Goal: Task Accomplishment & Management: Complete application form

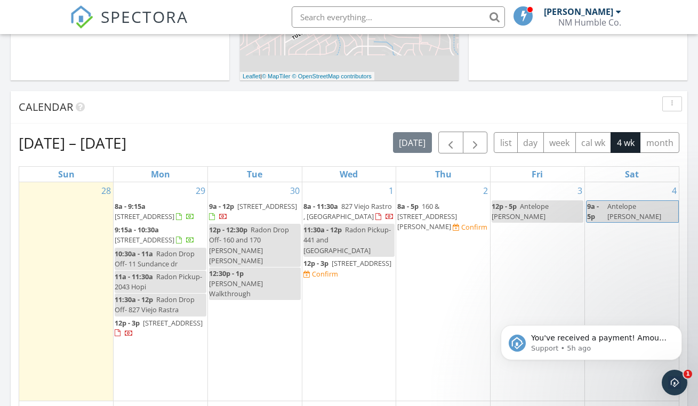
scroll to position [406, 0]
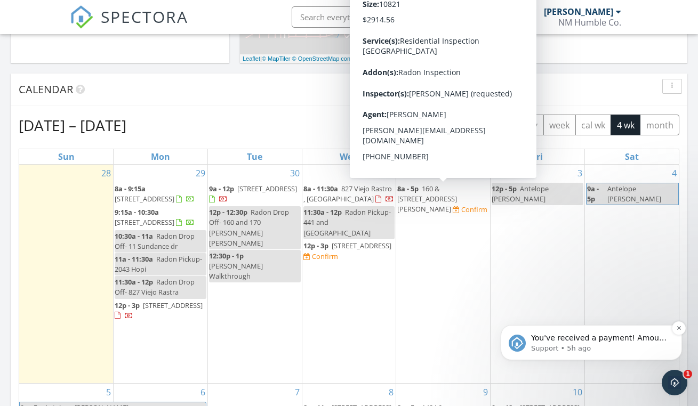
click at [572, 344] on p "You've received a payment! Amount $867.51 Fee $0.00 Net $867.51 Transaction # p…" at bounding box center [600, 338] width 138 height 11
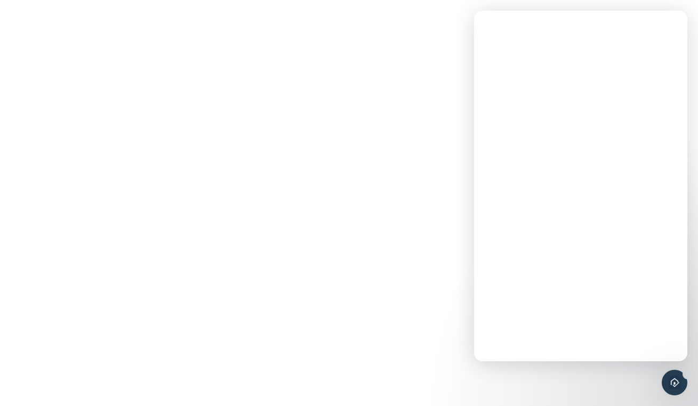
scroll to position [0, 0]
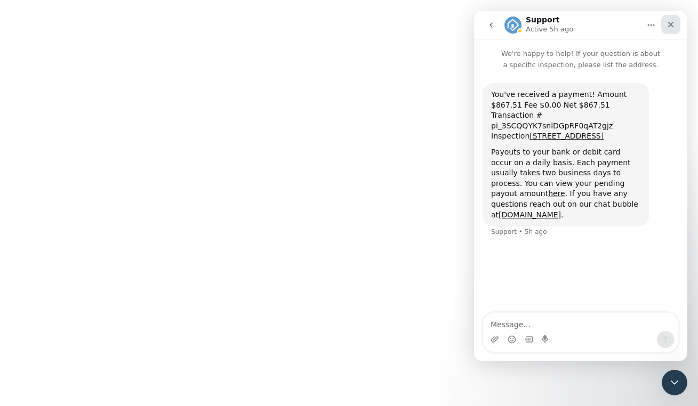
click at [676, 20] on div "Close" at bounding box center [670, 24] width 19 height 19
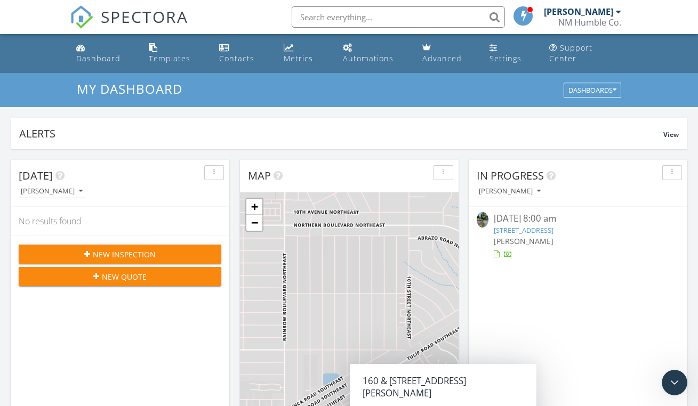
scroll to position [339, 0]
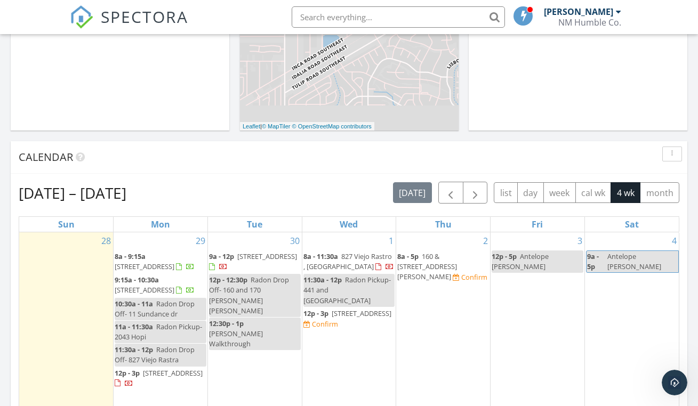
click at [564, 126] on div "Today Mathew Rivera No results found New Inspection New Quote Map + − Leaflet |…" at bounding box center [349, 296] width 698 height 971
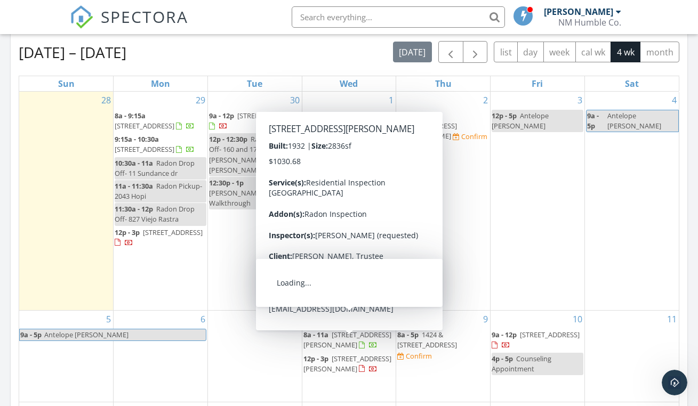
scroll to position [477, 0]
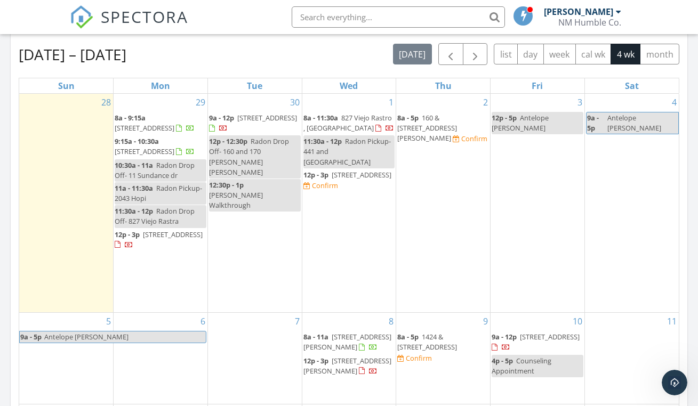
click at [682, 195] on div "[DATE] – [DATE] [DATE] list day week cal wk 4 wk month Sun Mon Tue Wed Thu Fri …" at bounding box center [349, 277] width 677 height 485
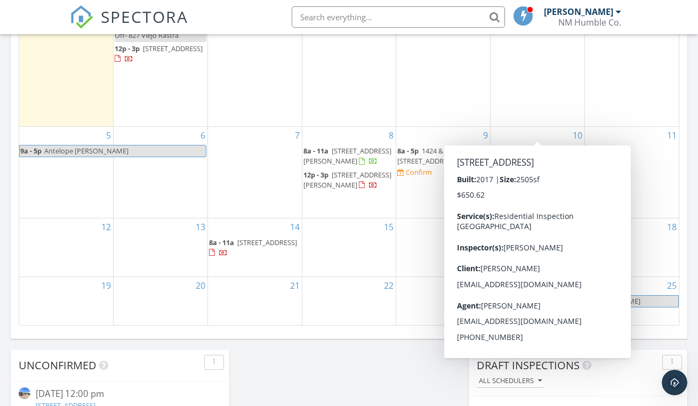
scroll to position [675, 0]
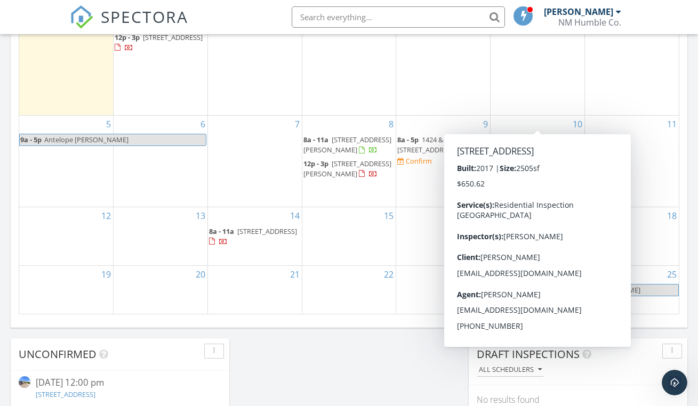
click at [684, 204] on div "[DATE] – [DATE] [DATE] list day week cal wk 4 wk month Sun Mon Tue Wed Thu Fri …" at bounding box center [349, 80] width 677 height 485
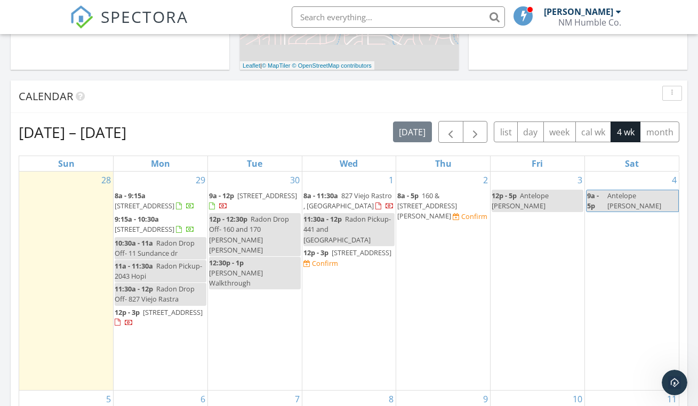
scroll to position [296, 0]
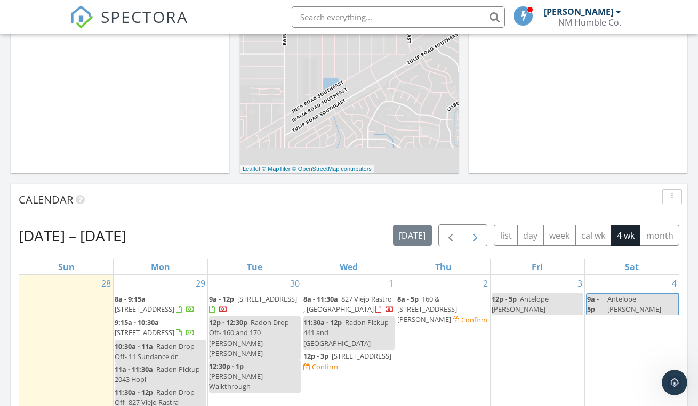
click at [480, 229] on span "button" at bounding box center [475, 235] width 13 height 13
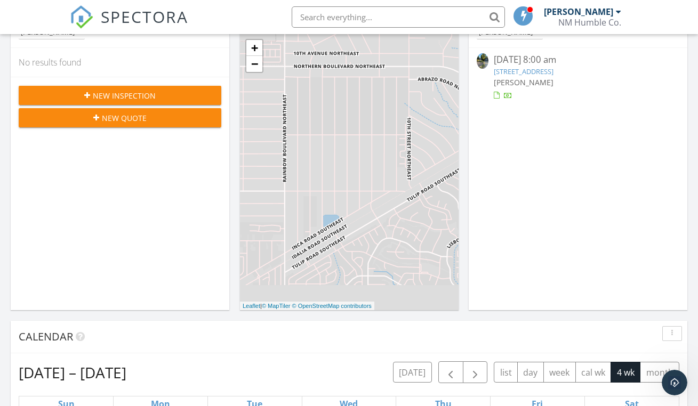
scroll to position [0, 0]
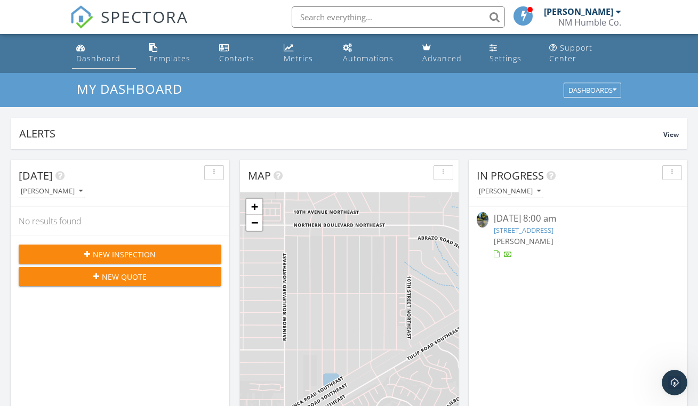
click at [103, 53] on div "Dashboard" at bounding box center [98, 58] width 44 height 10
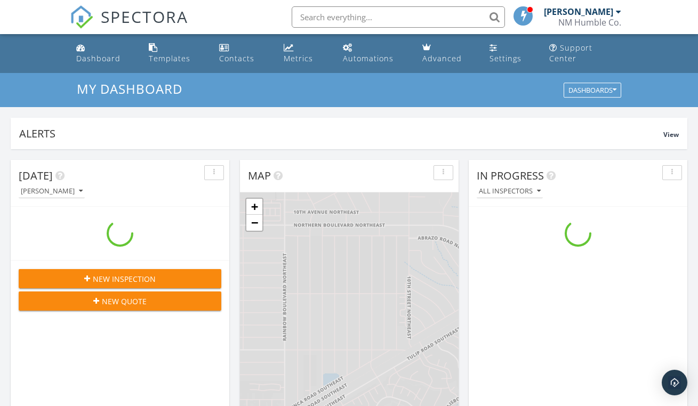
scroll to position [987, 715]
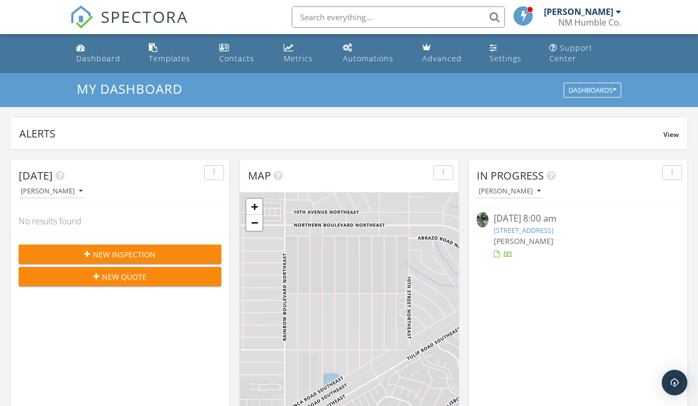
click at [359, 24] on input "text" at bounding box center [398, 16] width 213 height 21
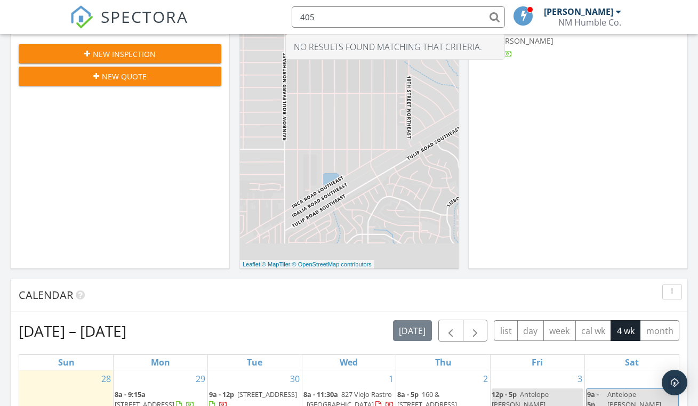
scroll to position [0, 0]
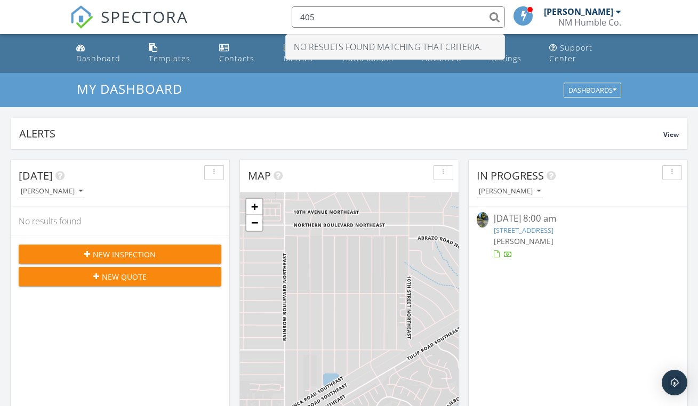
type input "405"
click at [108, 249] on span "New Inspection" at bounding box center [124, 254] width 63 height 11
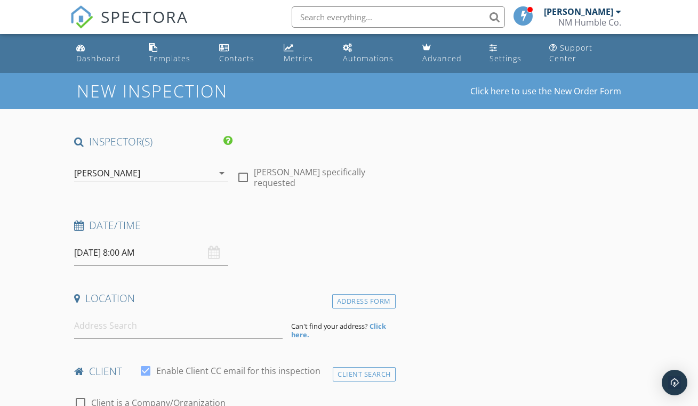
click at [248, 169] on div at bounding box center [243, 178] width 18 height 18
checkbox input "true"
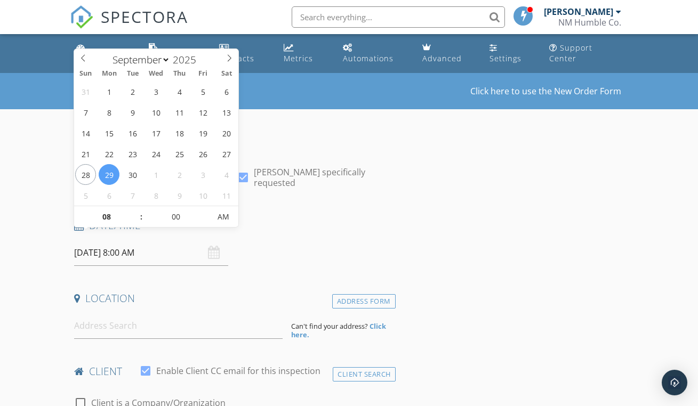
click at [126, 243] on input "09/29/2025 8:00 AM" at bounding box center [151, 253] width 154 height 26
type input "09/30/2025 8:00 AM"
type input "09"
type input "09/30/2025 9:00 AM"
click at [138, 212] on span at bounding box center [135, 211] width 7 height 11
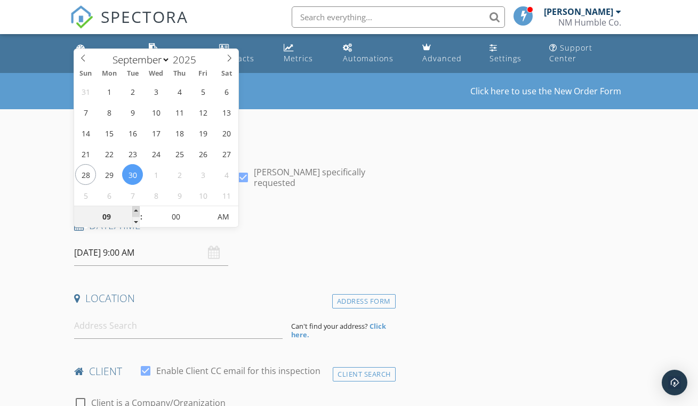
type input "10"
type input "09/30/2025 10:00 AM"
click at [138, 212] on span at bounding box center [135, 211] width 7 height 11
type input "11"
type input "09/30/2025 11:00 AM"
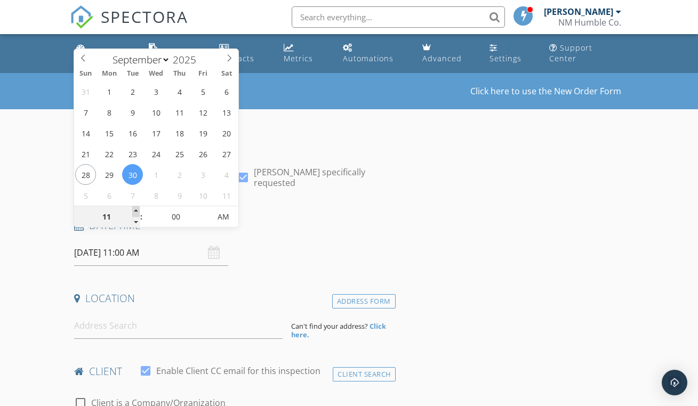
click at [138, 212] on span at bounding box center [135, 211] width 7 height 11
type input "12"
type input "09/30/2025 12:00 PM"
click at [138, 212] on span at bounding box center [135, 211] width 7 height 11
type input "01"
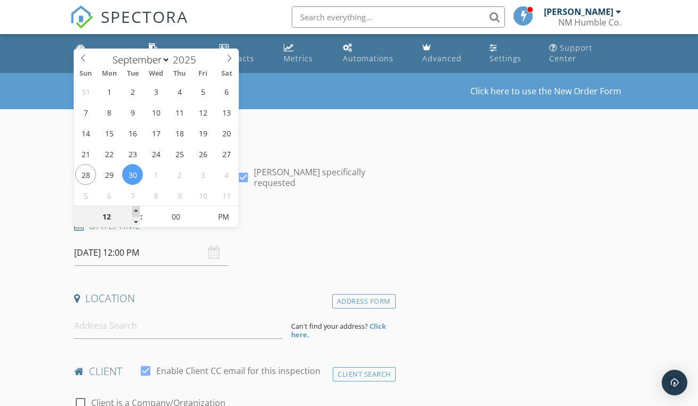
type input "09/30/2025 1:00 PM"
click at [138, 212] on span at bounding box center [135, 211] width 7 height 11
click at [309, 219] on h4 "Date/Time" at bounding box center [232, 226] width 317 height 14
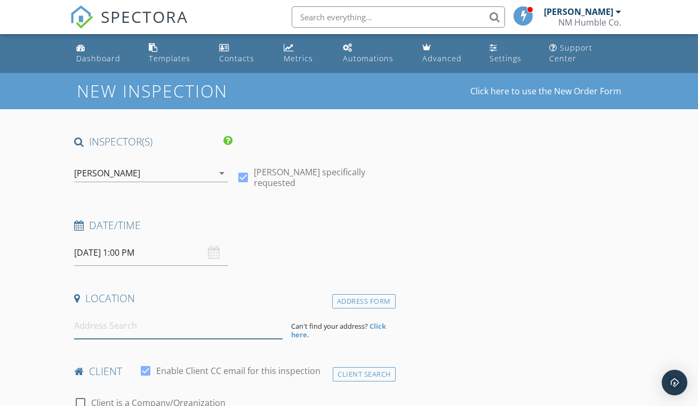
click at [209, 313] on input at bounding box center [178, 326] width 209 height 26
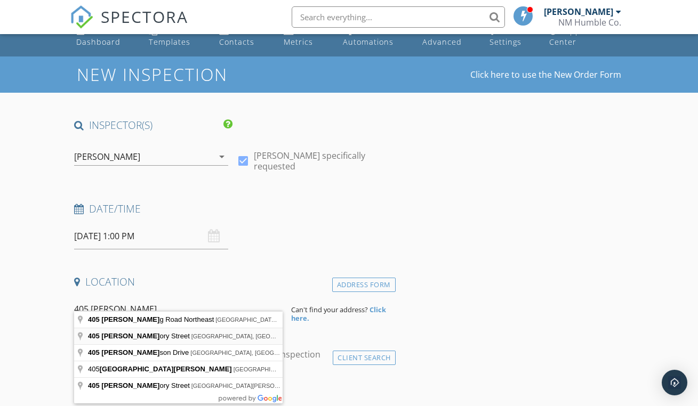
scroll to position [34, 0]
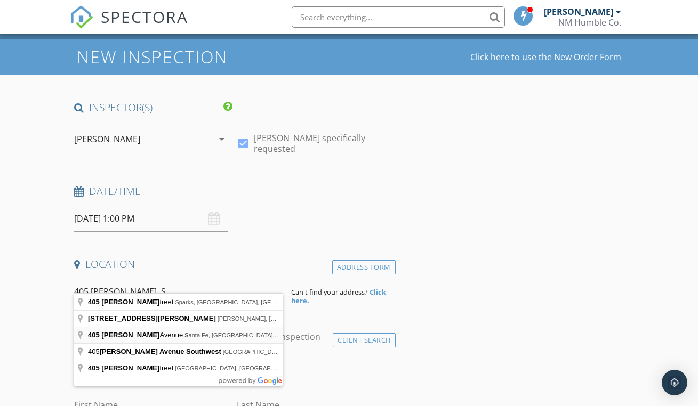
type input "405 Greg Avenue, Santa Fe, NM, USA"
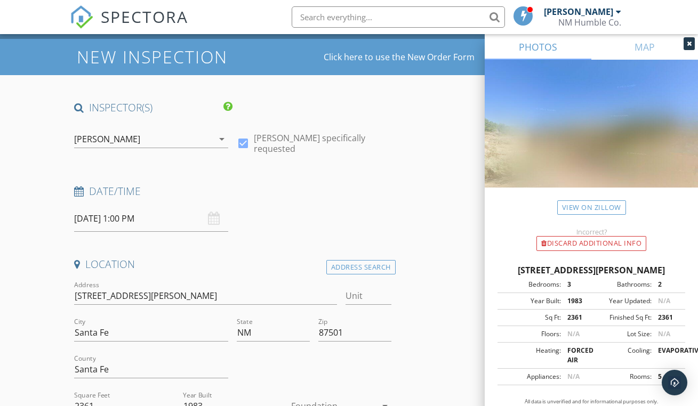
click at [692, 46] on div at bounding box center [689, 43] width 11 height 13
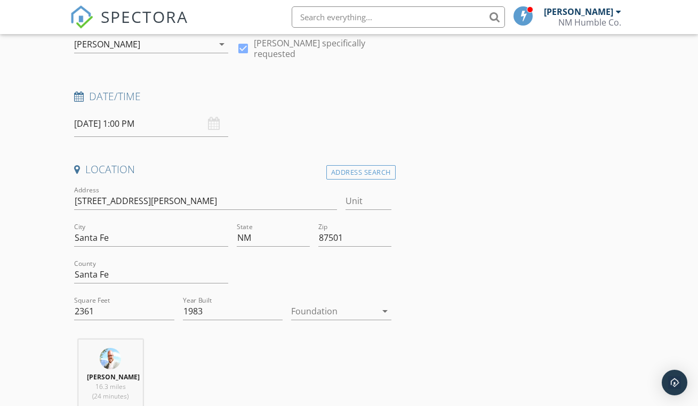
scroll to position [150, 0]
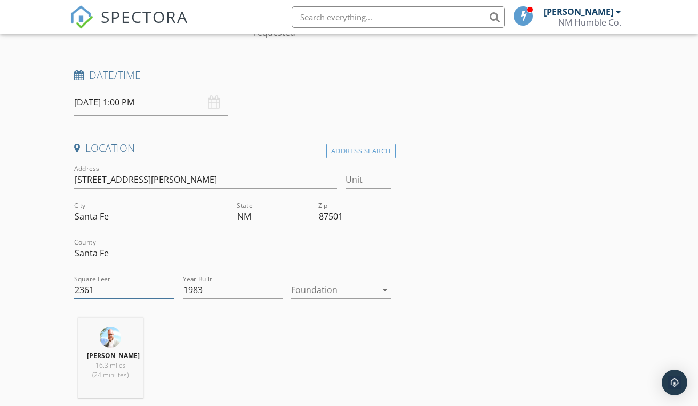
click at [127, 283] on input "2361" at bounding box center [124, 291] width 100 height 18
type input "2"
type input "1900"
click at [336, 282] on div at bounding box center [333, 290] width 85 height 17
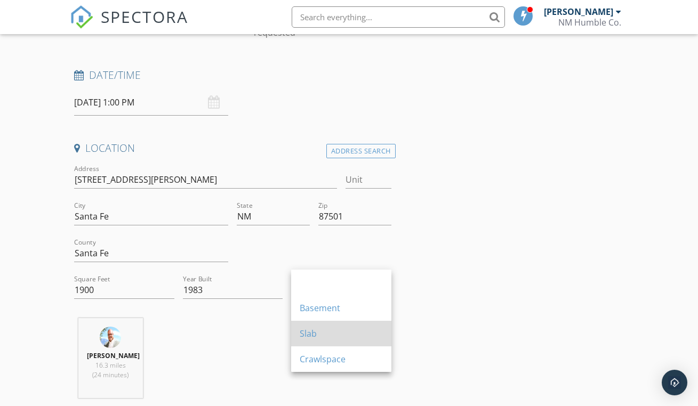
click at [340, 332] on div "Slab" at bounding box center [341, 334] width 83 height 13
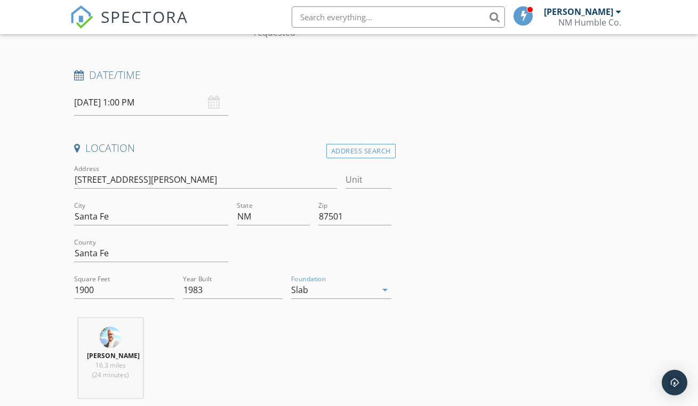
click at [361, 282] on div "Slab" at bounding box center [333, 290] width 85 height 17
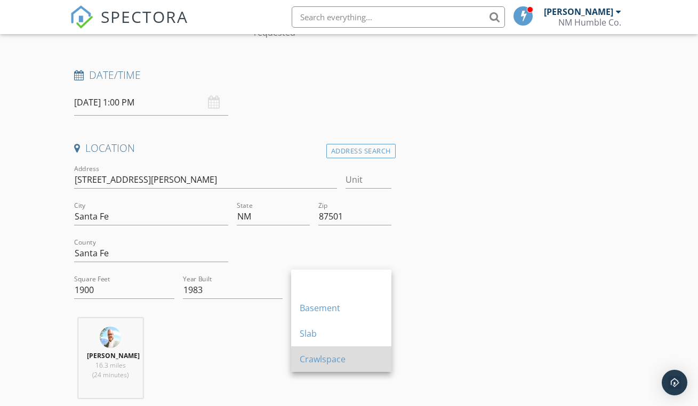
click at [324, 353] on div "Crawlspace" at bounding box center [341, 360] width 83 height 26
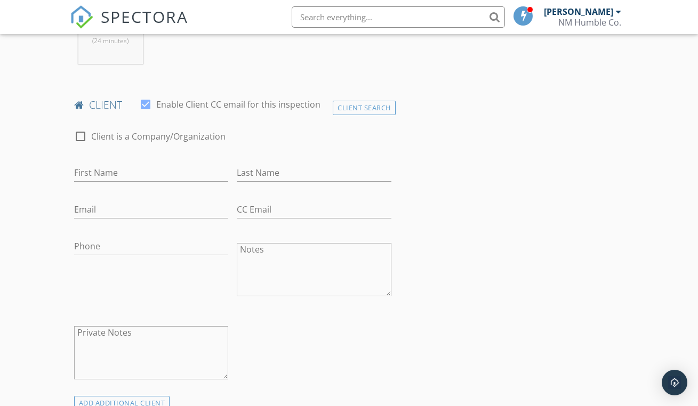
scroll to position [687, 0]
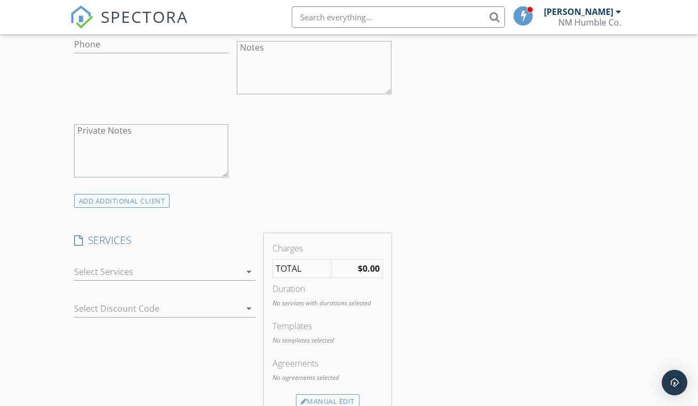
click at [169, 267] on div at bounding box center [157, 272] width 166 height 17
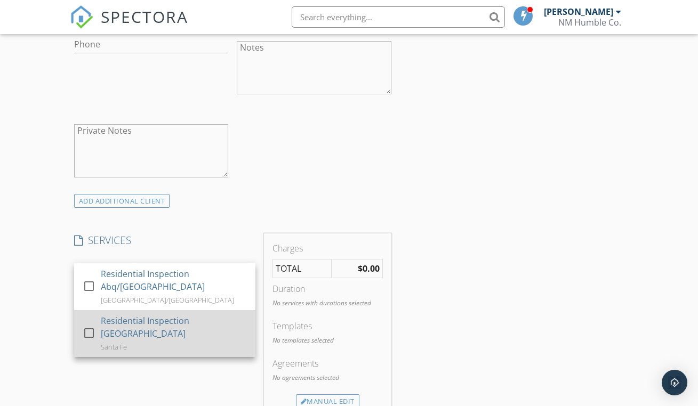
click at [153, 324] on div "Residential Inspection [GEOGRAPHIC_DATA]" at bounding box center [174, 328] width 146 height 26
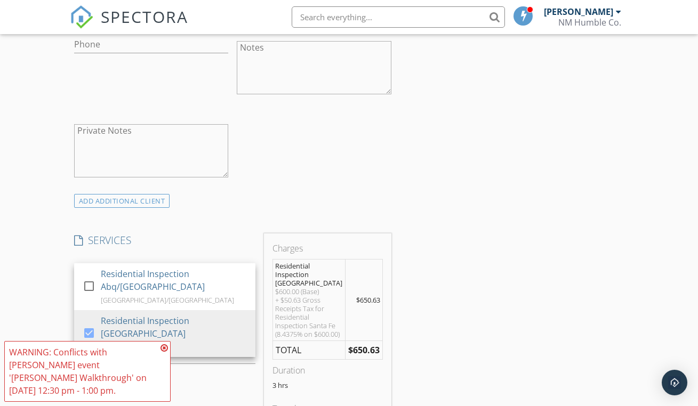
click at [501, 224] on div "INSPECTOR(S) check_box Mathew Rivera PRIMARY Mathew Rivera arrow_drop_down chec…" at bounding box center [349, 356] width 559 height 1816
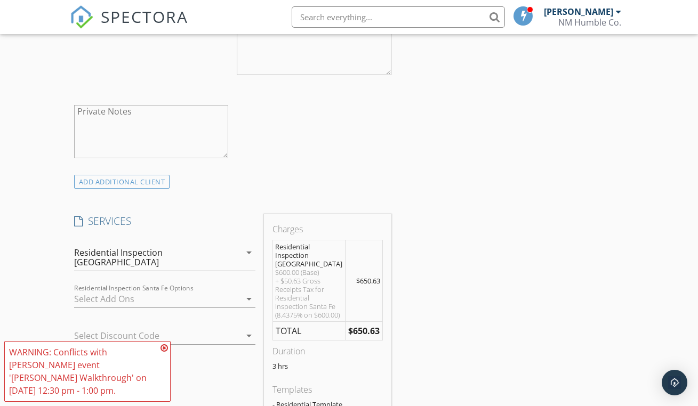
scroll to position [725, 0]
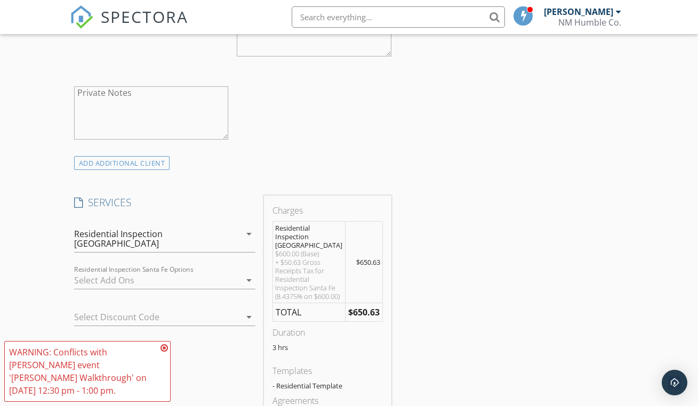
click at [212, 272] on div at bounding box center [157, 280] width 166 height 17
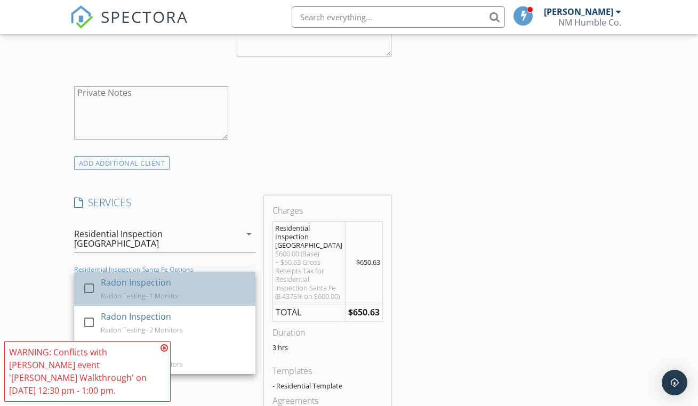
click at [141, 292] on div "Radon Testing- 1 Monitor" at bounding box center [140, 296] width 79 height 9
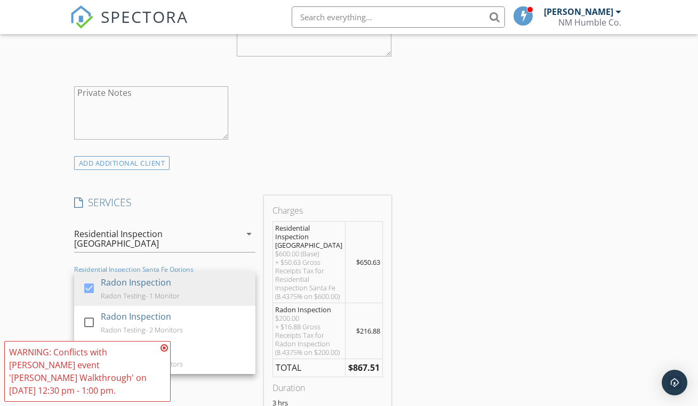
click at [488, 224] on div "INSPECTOR(S) check_box Mathew Rivera PRIMARY Mathew Rivera arrow_drop_down chec…" at bounding box center [349, 354] width 559 height 1889
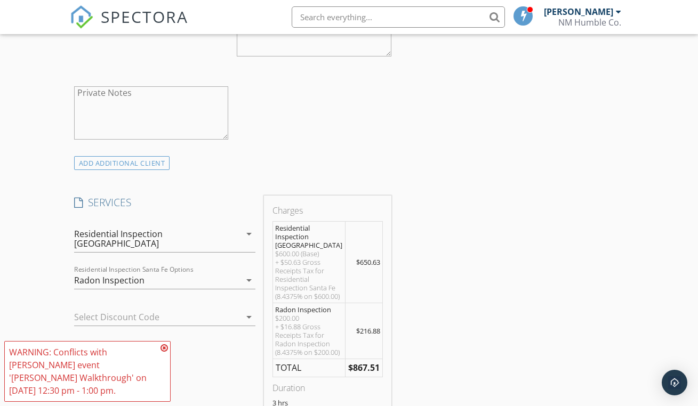
scroll to position [798, 0]
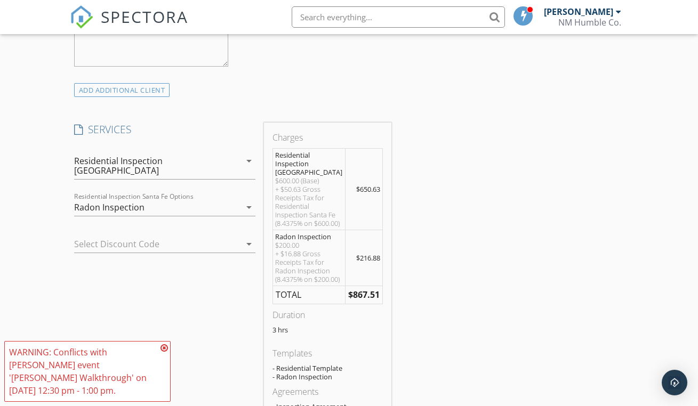
click at [165, 348] on icon at bounding box center [164, 348] width 7 height 9
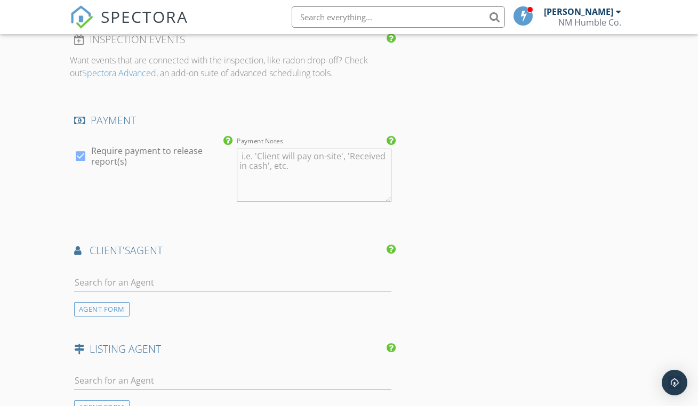
scroll to position [1329, 0]
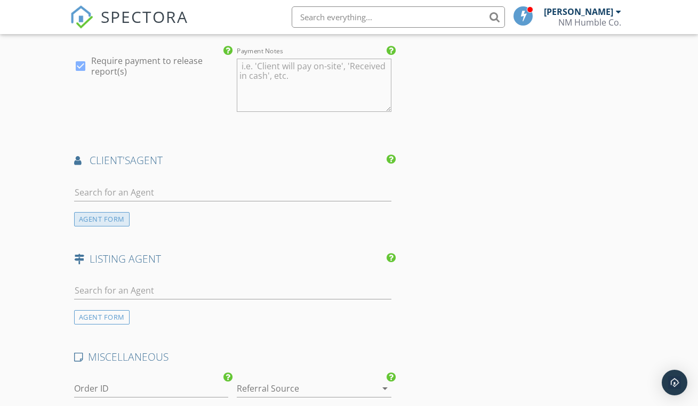
click at [116, 212] on div "AGENT FORM" at bounding box center [101, 219] width 55 height 14
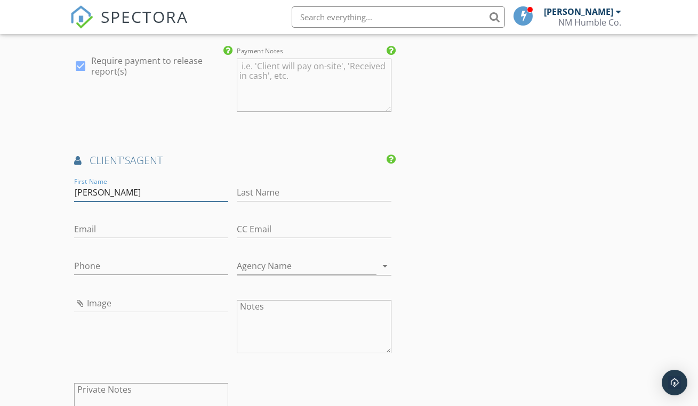
type input "Stephen"
type input "Pollack"
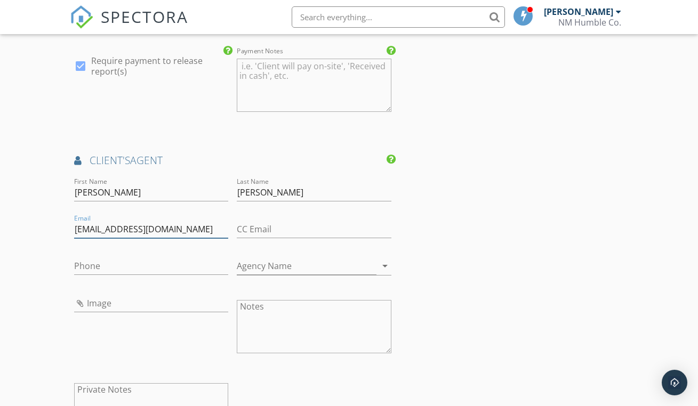
type input "[EMAIL_ADDRESS][DOMAIN_NAME]"
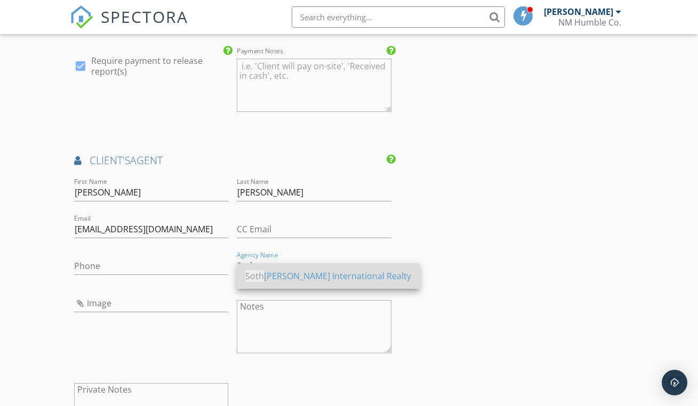
click at [307, 269] on div "Soth eby's International Realty" at bounding box center [328, 277] width 166 height 26
type input "Sotheby's International Realty"
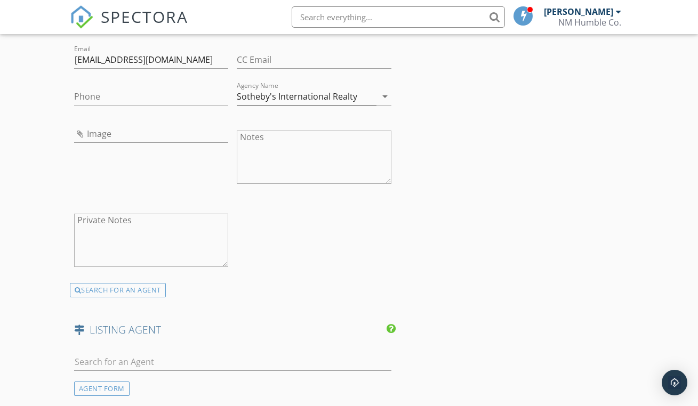
scroll to position [1685, 0]
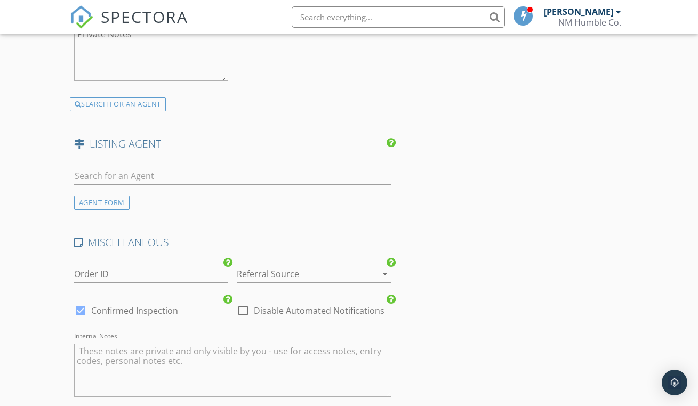
click at [91, 306] on label "Confirmed Inspection" at bounding box center [134, 311] width 87 height 11
checkbox input "false"
checkbox input "true"
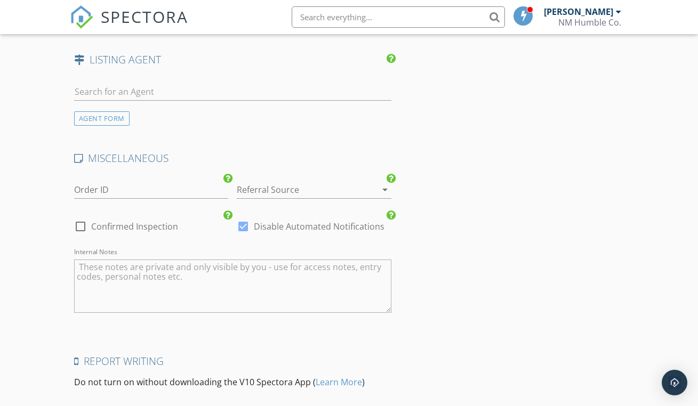
scroll to position [1870, 0]
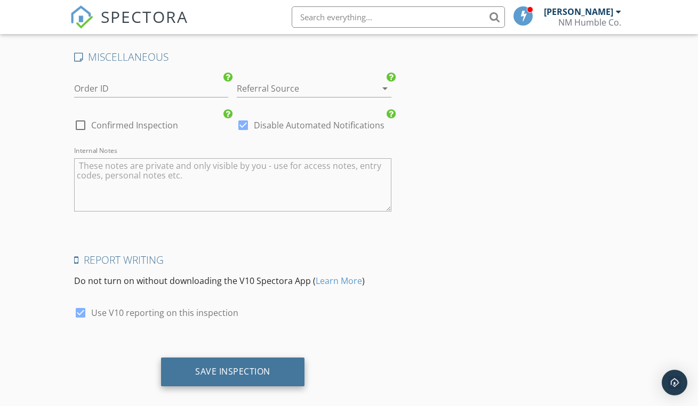
click at [246, 366] on div "Save Inspection" at bounding box center [232, 371] width 75 height 11
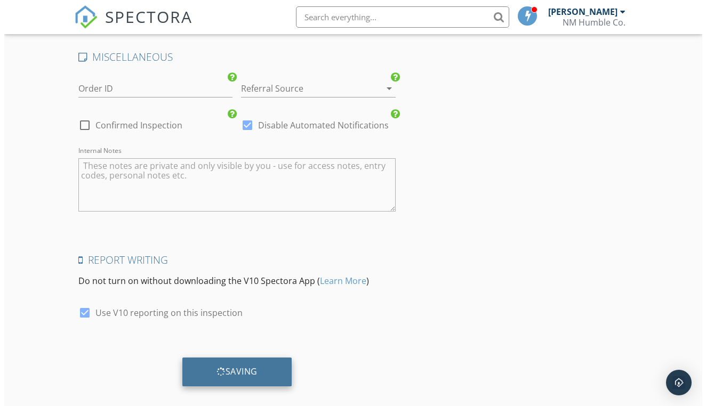
scroll to position [1861, 0]
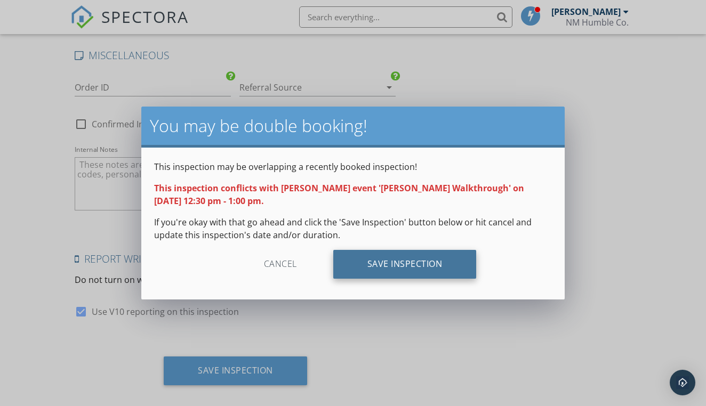
click at [371, 272] on div "Save Inspection" at bounding box center [404, 264] width 143 height 29
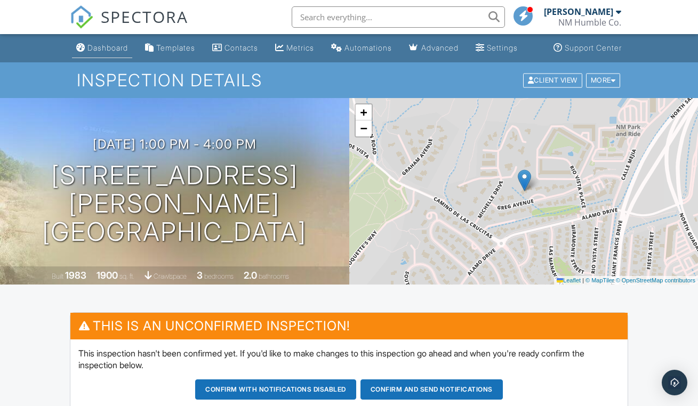
click at [105, 58] on link "Dashboard" at bounding box center [102, 48] width 60 height 20
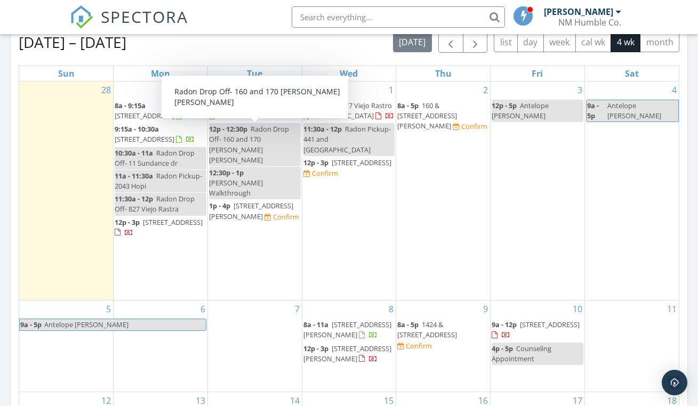
scroll to position [492, 0]
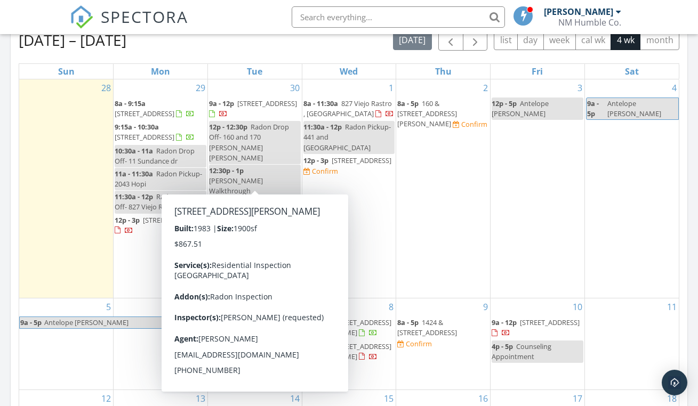
click at [686, 204] on div "[DATE] – [DATE] [DATE] list day week cal wk 4 wk month Sun Mon Tue Wed Thu Fri …" at bounding box center [349, 263] width 677 height 485
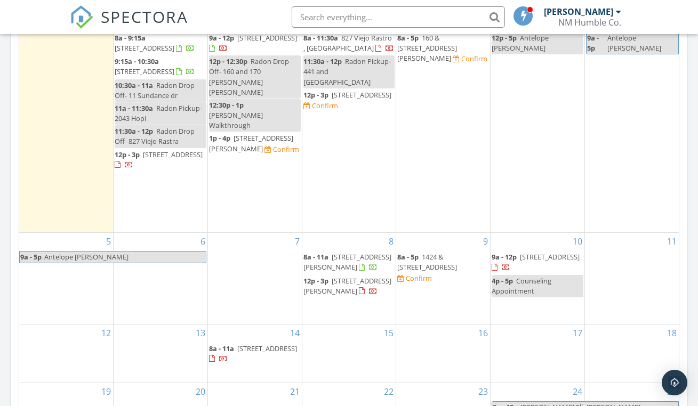
scroll to position [476, 0]
